Goal: Task Accomplishment & Management: Manage account settings

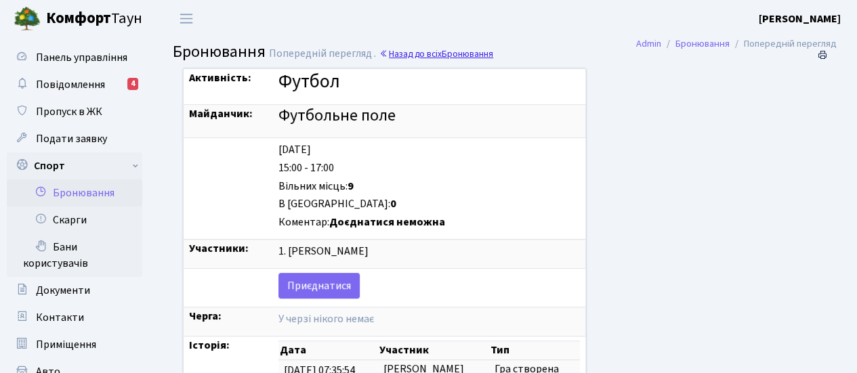
click at [431, 57] on link "Назад до всіх Бронювання" at bounding box center [436, 53] width 114 height 13
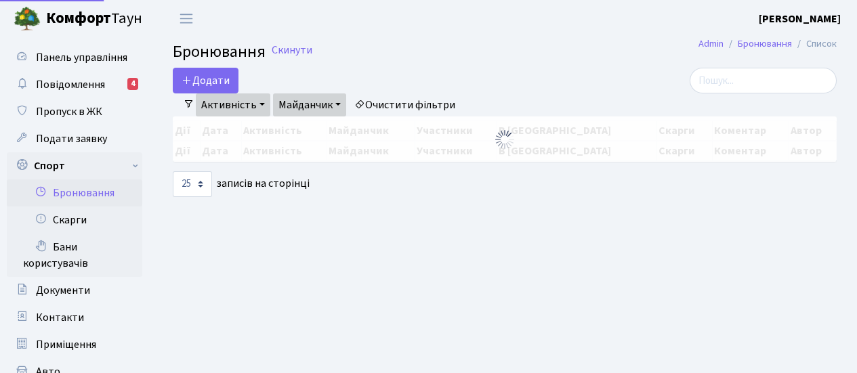
select select "25"
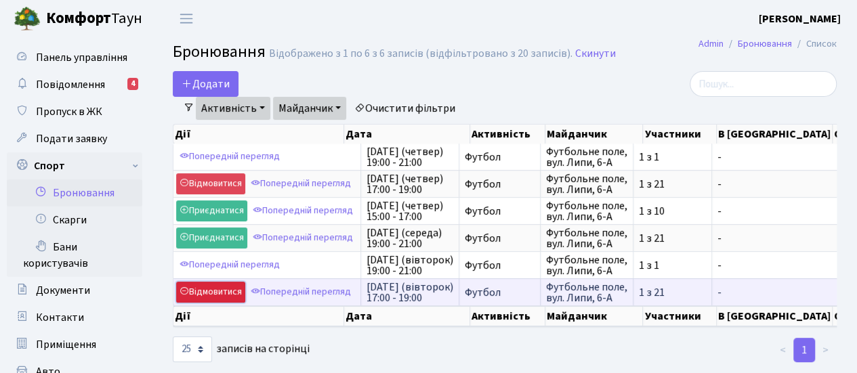
click at [211, 287] on link "Відмовитися" at bounding box center [210, 292] width 69 height 21
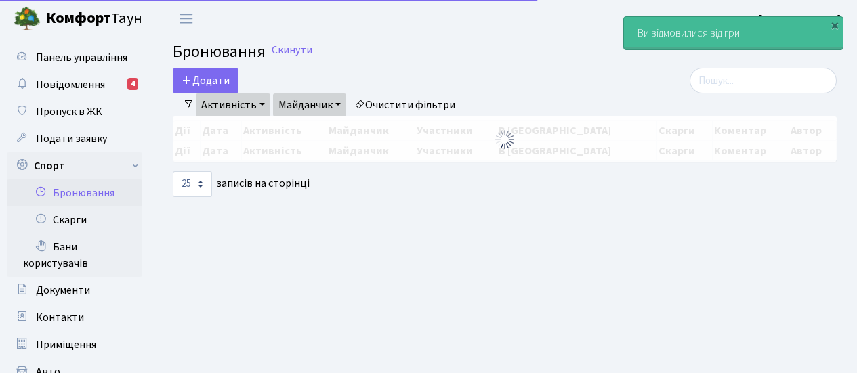
select select "25"
